Goal: Check status

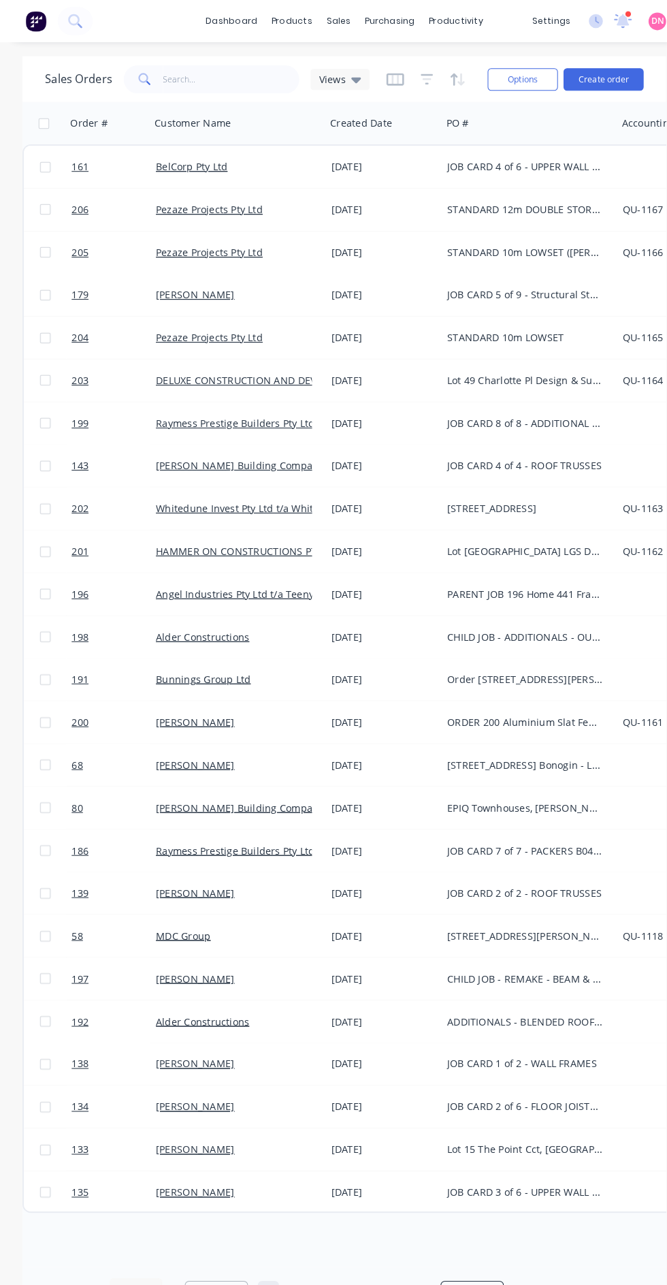
click at [342, 76] on icon at bounding box center [345, 77] width 10 height 5
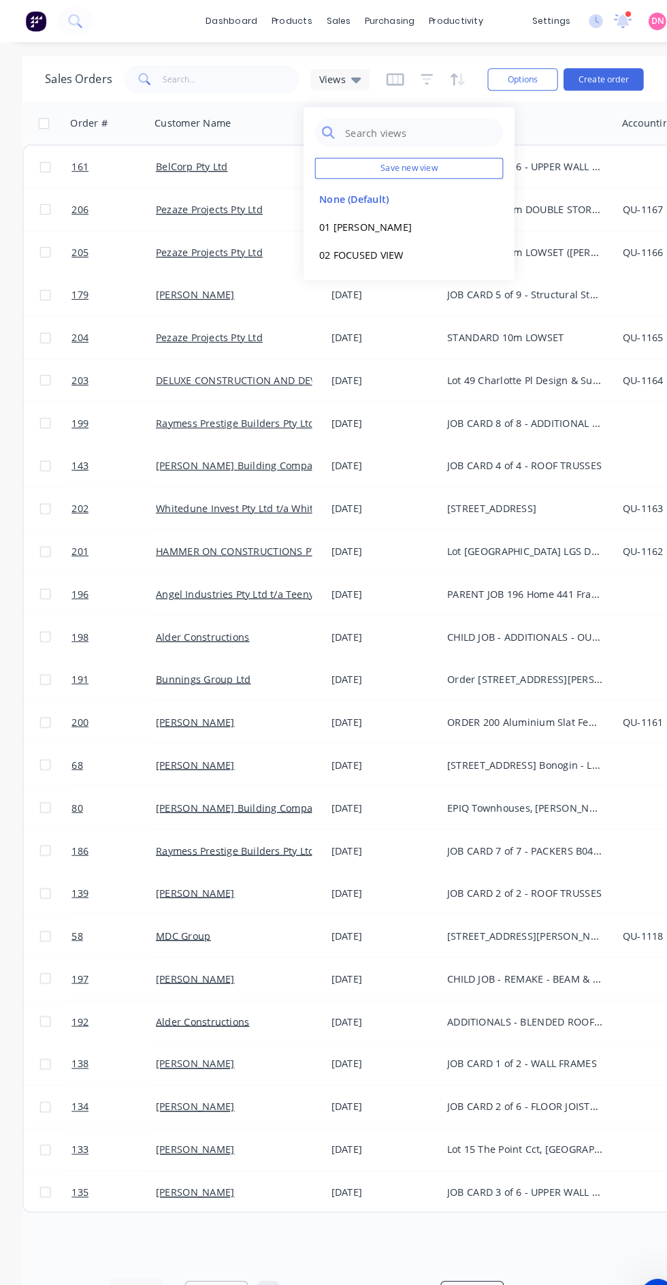
click at [382, 285] on div "[DATE]" at bounding box center [371, 285] width 101 height 14
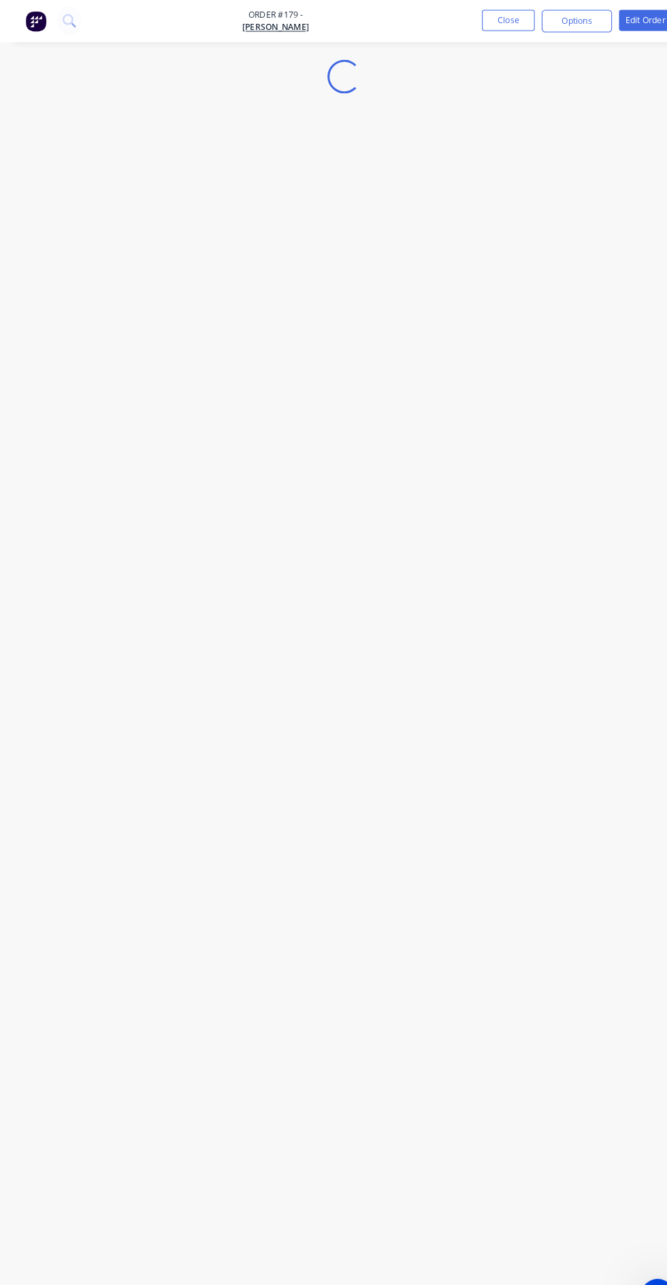
click at [494, 19] on button "Close" at bounding box center [492, 20] width 51 height 20
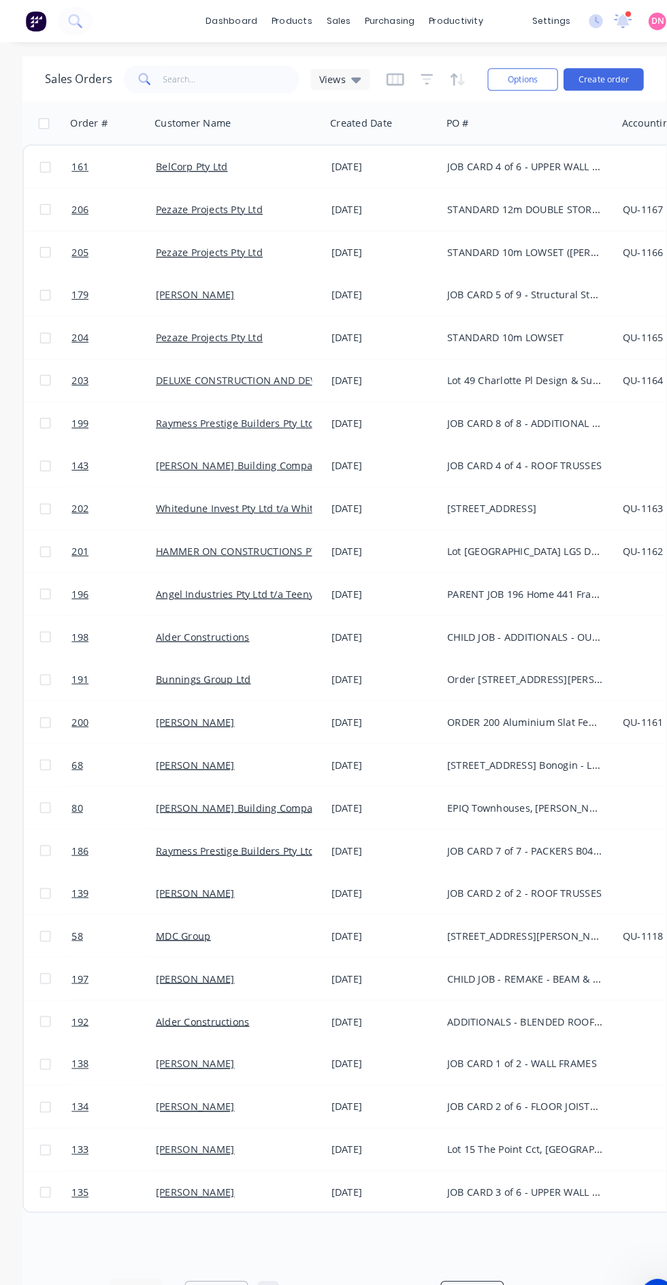
click at [345, 82] on div "Views" at bounding box center [329, 77] width 57 height 20
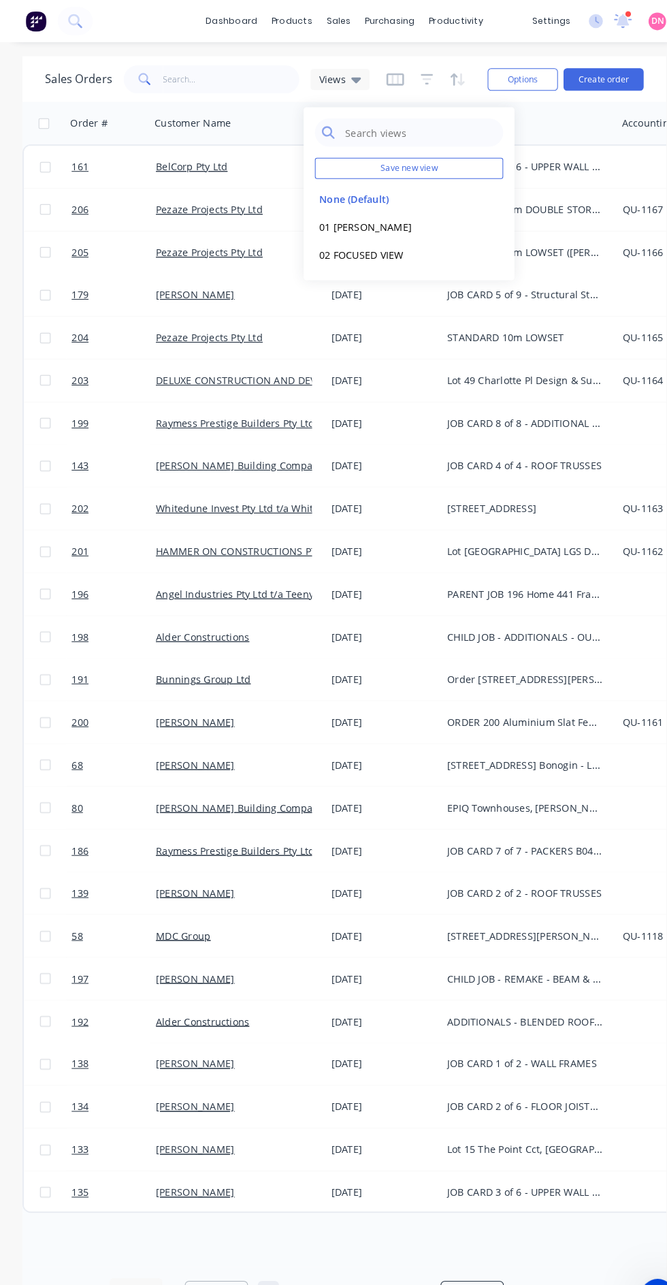
click at [368, 248] on button "02 FOCUSED VIEW" at bounding box center [382, 247] width 155 height 16
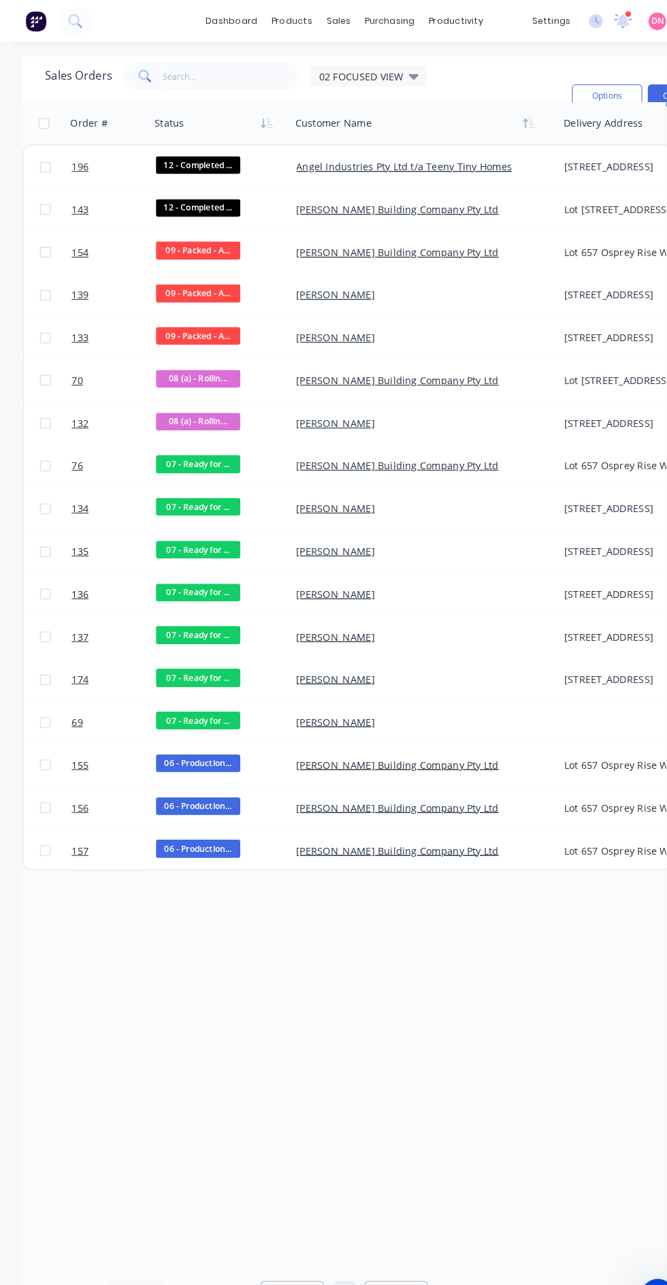
click at [442, 71] on div "Sales Orders 02 FOCUSED VIEW Filters: Customer Name, Status, Card Type Sorting:…" at bounding box center [294, 92] width 500 height 65
click at [436, 78] on div "Sales Orders 02 FOCUSED VIEW Filters: Customer Name, Status, Card Type Sorting:…" at bounding box center [294, 92] width 500 height 65
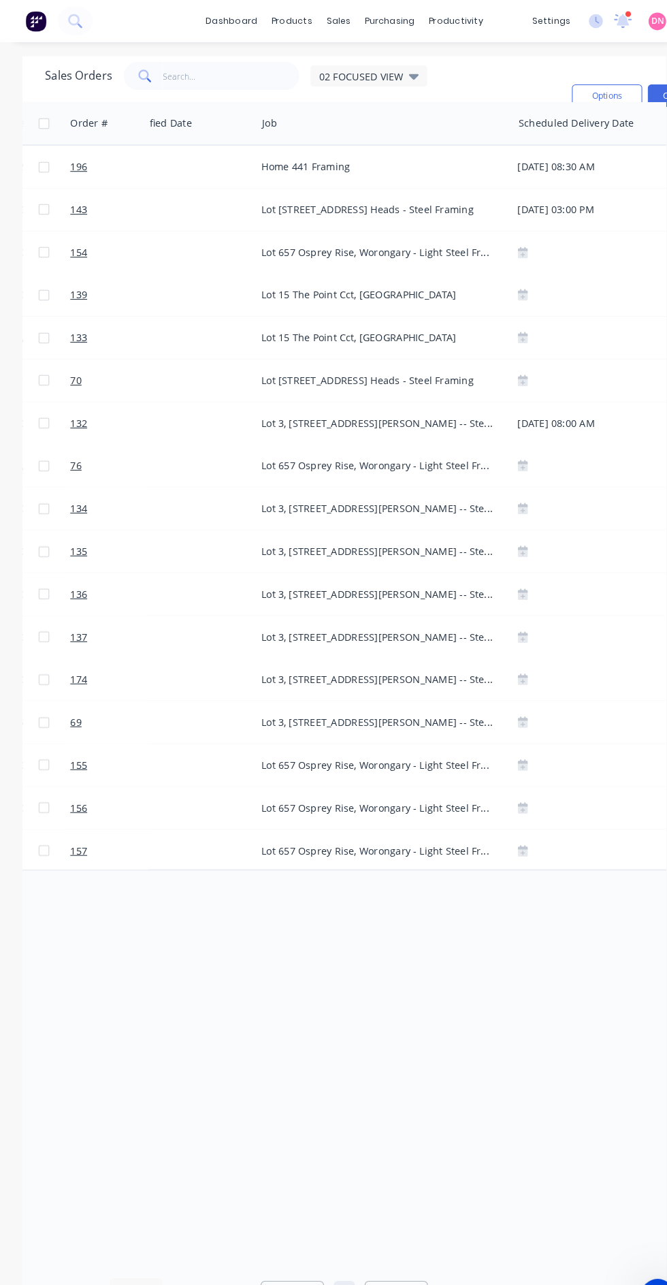
scroll to position [0, 1489]
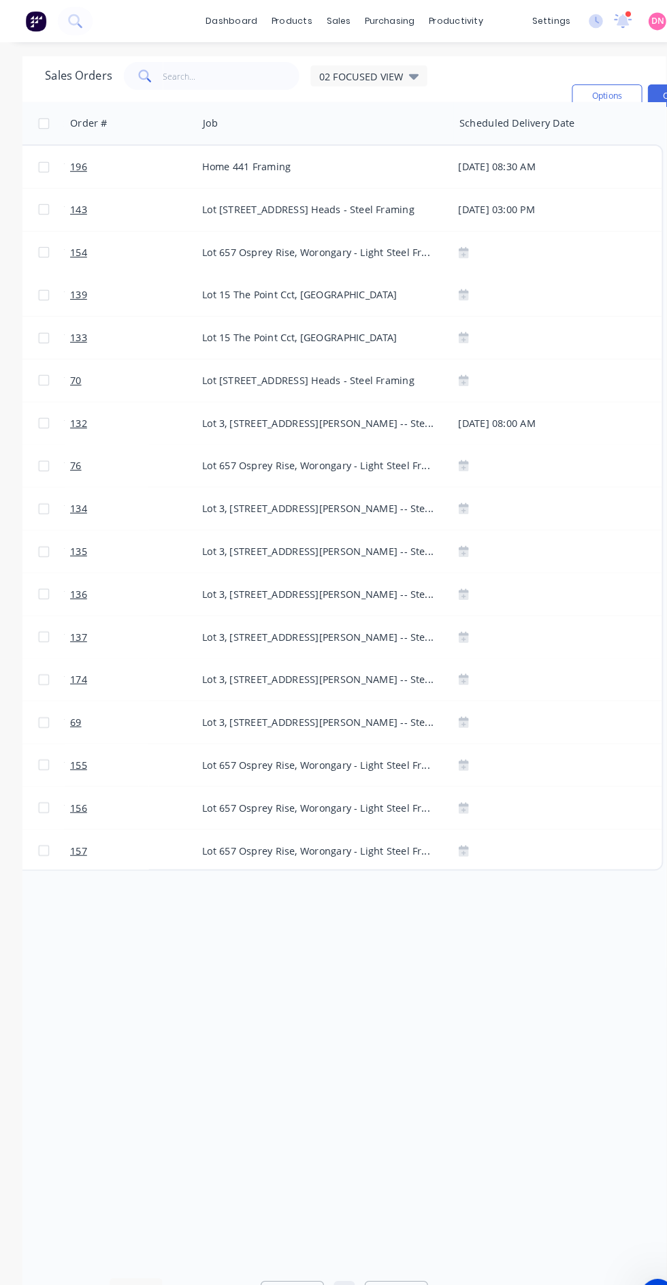
click at [375, 67] on span "02 FOCUSED VIEW" at bounding box center [350, 74] width 82 height 14
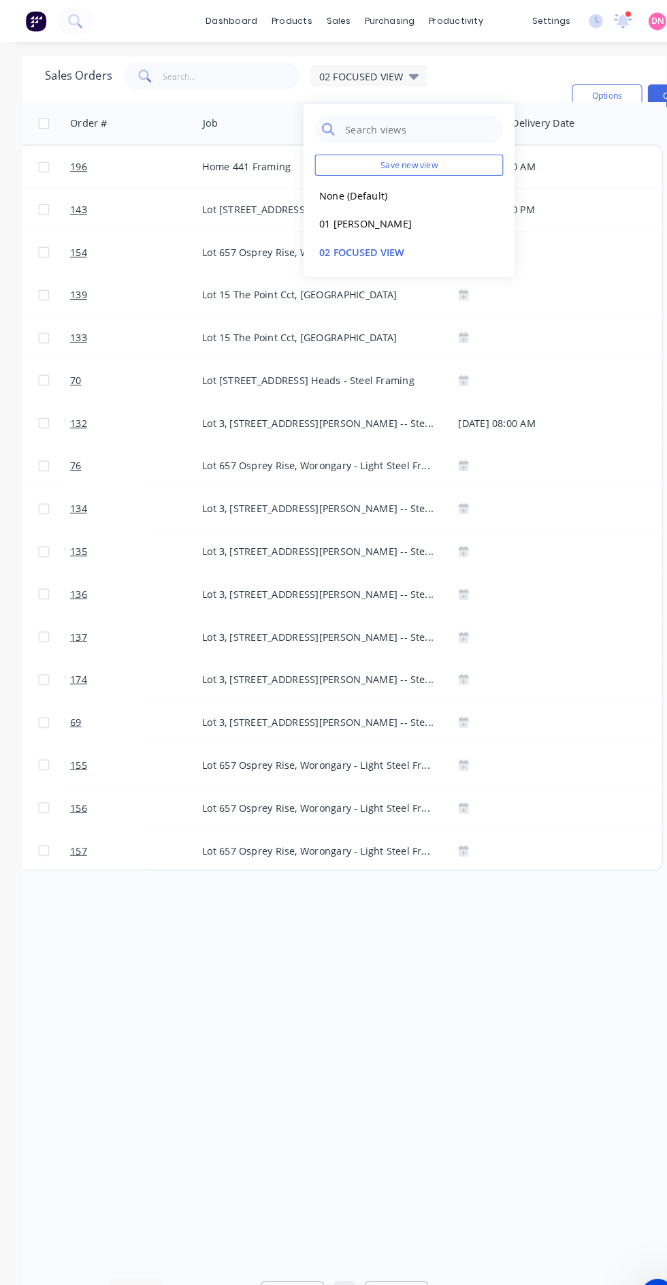
click at [383, 188] on button "None (Default)" at bounding box center [382, 189] width 155 height 16
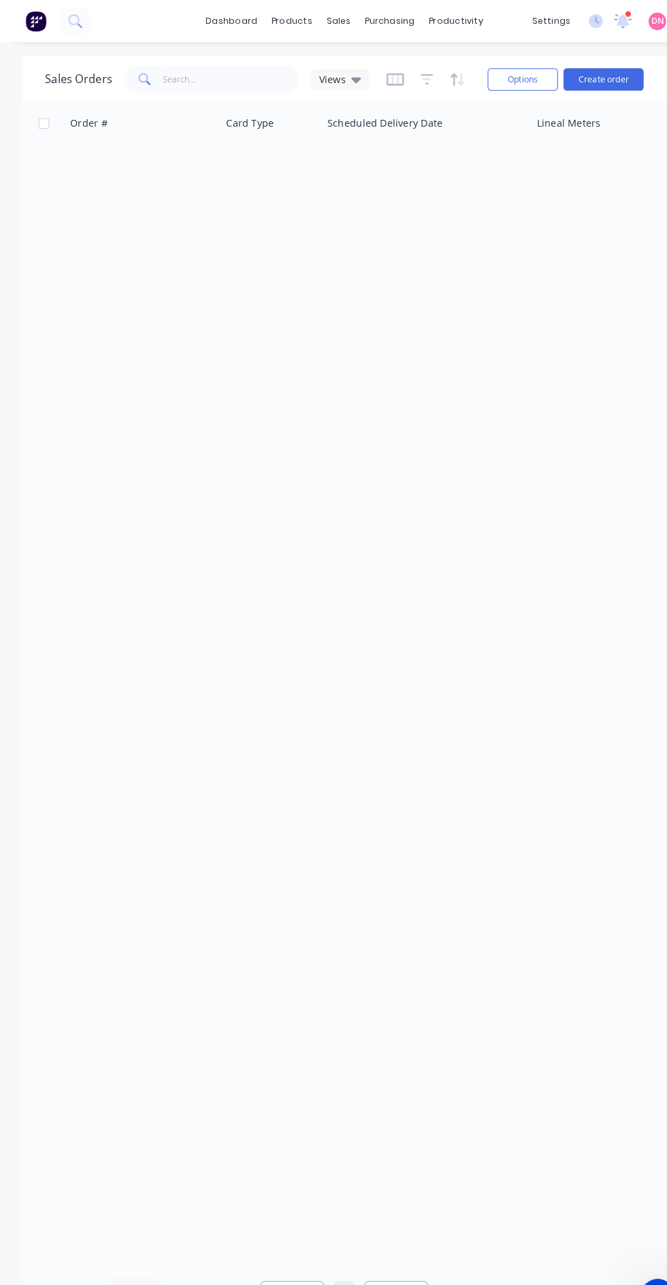
scroll to position [0, 1413]
click at [235, 78] on input "text" at bounding box center [224, 76] width 133 height 27
type input "[PERSON_NAME]"
click at [329, 80] on span "Views" at bounding box center [322, 76] width 26 height 14
click at [370, 191] on button "None (Default)" at bounding box center [382, 192] width 155 height 16
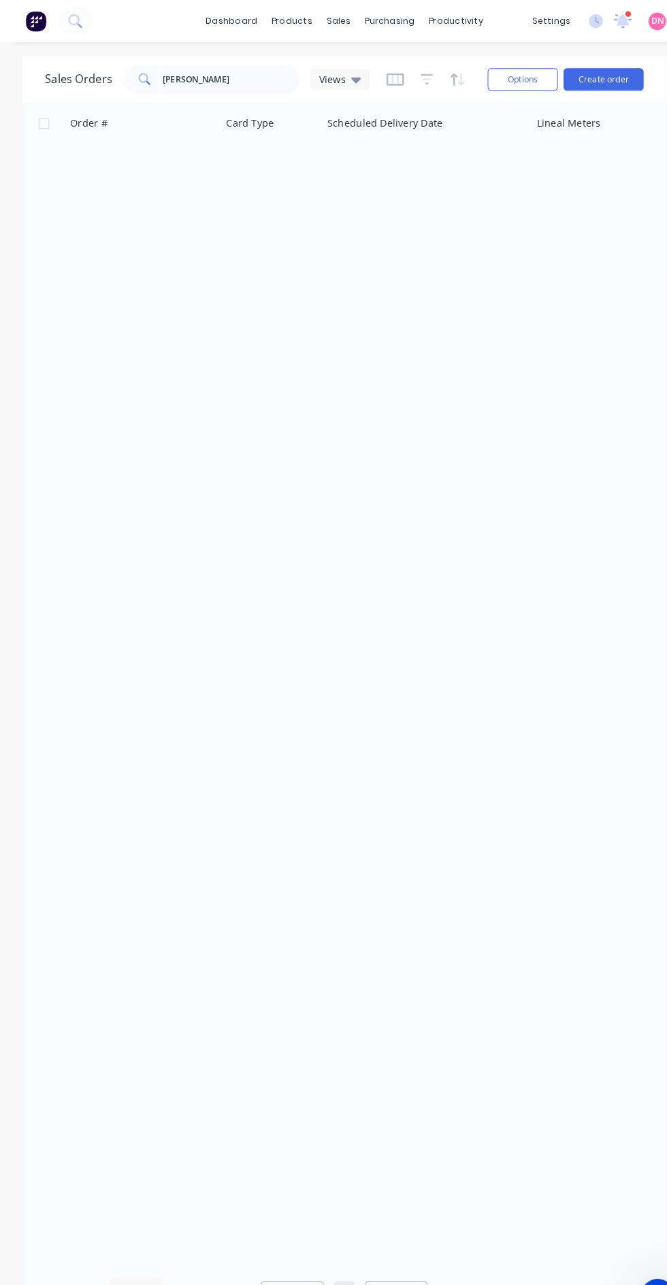
scroll to position [6, 1413]
